Goal: Information Seeking & Learning: Learn about a topic

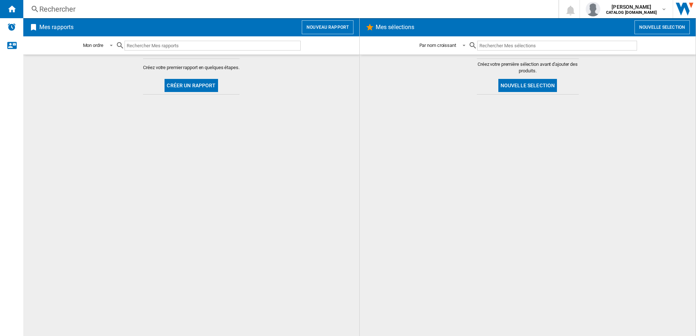
click at [148, 10] on div "Rechercher" at bounding box center [289, 9] width 500 height 10
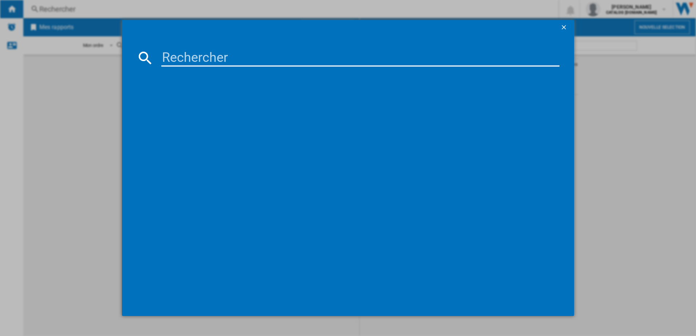
click at [198, 61] on input at bounding box center [360, 57] width 398 height 17
paste input "EOC6P67WX"
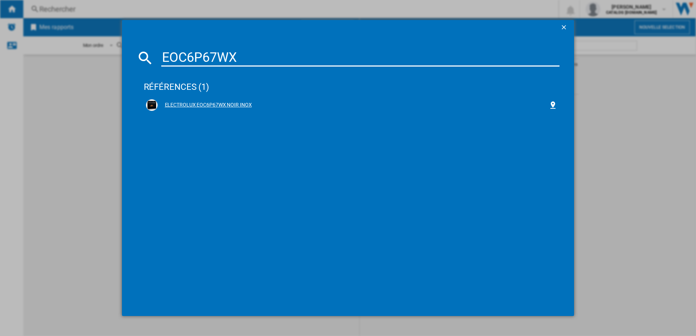
type input "EOC6P67WX"
click at [184, 100] on div "ELECTROLUX EOC6P67WX NOIR INOX" at bounding box center [351, 105] width 411 height 12
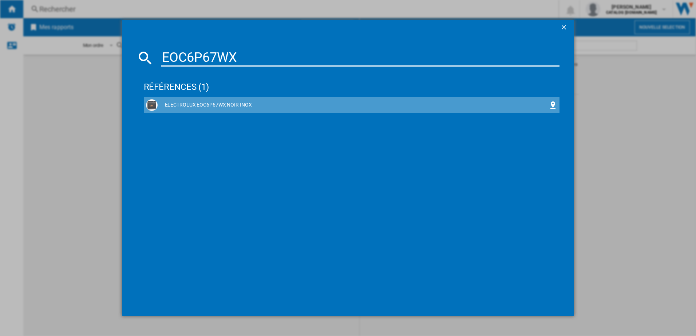
click at [214, 104] on div "ELECTROLUX EOC6P67WX NOIR INOX" at bounding box center [353, 104] width 391 height 7
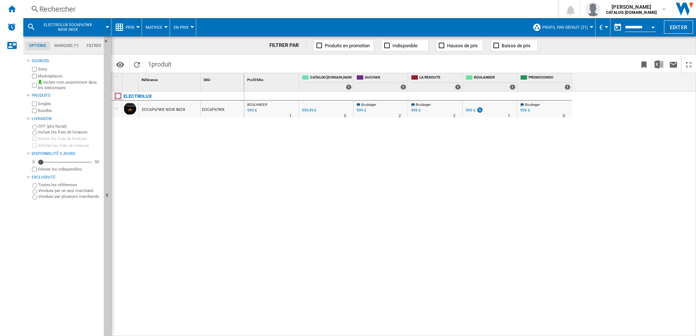
click at [580, 28] on span "Profil par défaut (21)" at bounding box center [564, 27] width 45 height 5
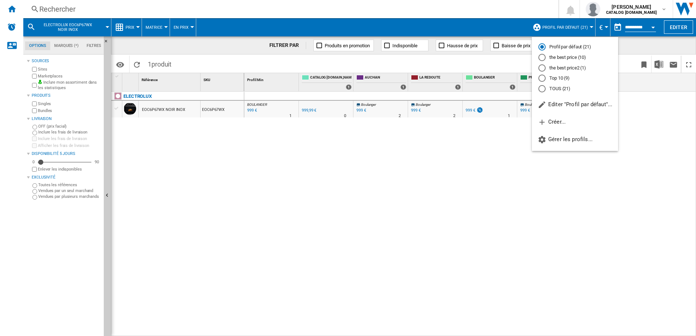
click at [130, 25] on md-backdrop at bounding box center [348, 168] width 696 height 336
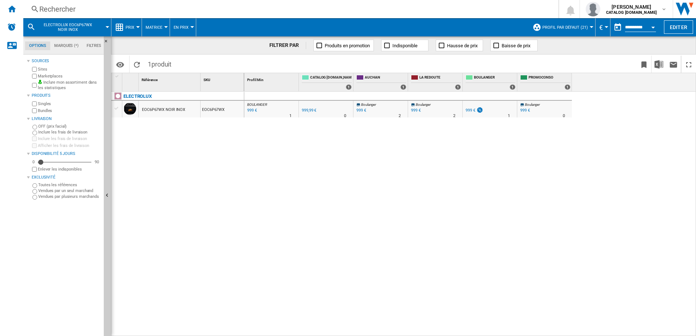
click at [130, 30] on button "Prix" at bounding box center [132, 27] width 12 height 18
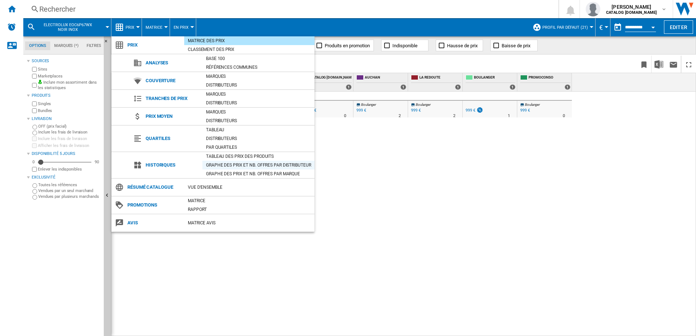
click at [222, 163] on div "Graphe des prix et nb. offres par distributeur" at bounding box center [258, 165] width 112 height 7
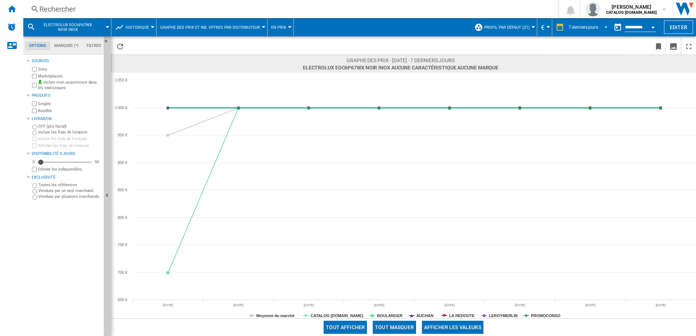
click at [582, 30] on md-select-value "7 derniers jours" at bounding box center [589, 27] width 43 height 11
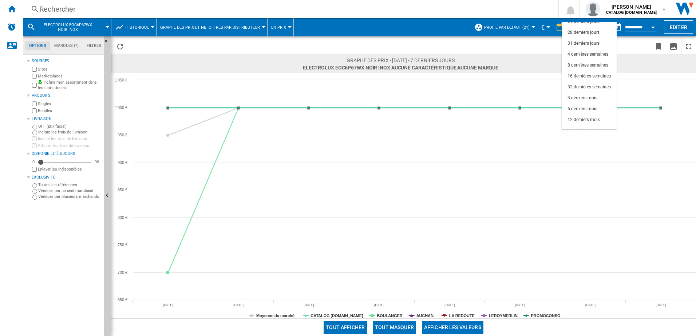
scroll to position [46, 0]
click at [584, 111] on div "12 derniers mois" at bounding box center [583, 113] width 32 height 6
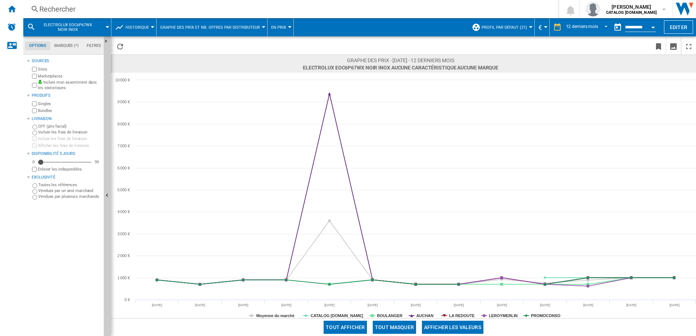
click at [58, 13] on div "Rechercher" at bounding box center [289, 9] width 500 height 10
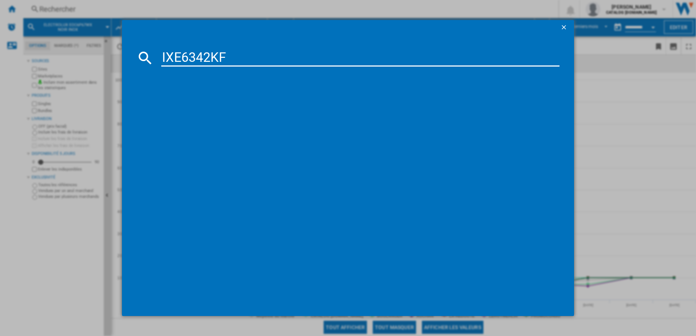
type input "IXE6342KF"
click at [185, 100] on div "ELECTROLUX IXE6342KF NOIR" at bounding box center [351, 105] width 411 height 12
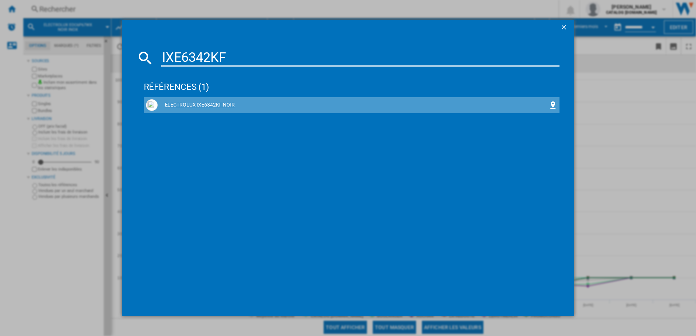
click at [204, 107] on div "ELECTROLUX IXE6342KF NOIR" at bounding box center [353, 104] width 391 height 7
